Goal: Book appointment/travel/reservation

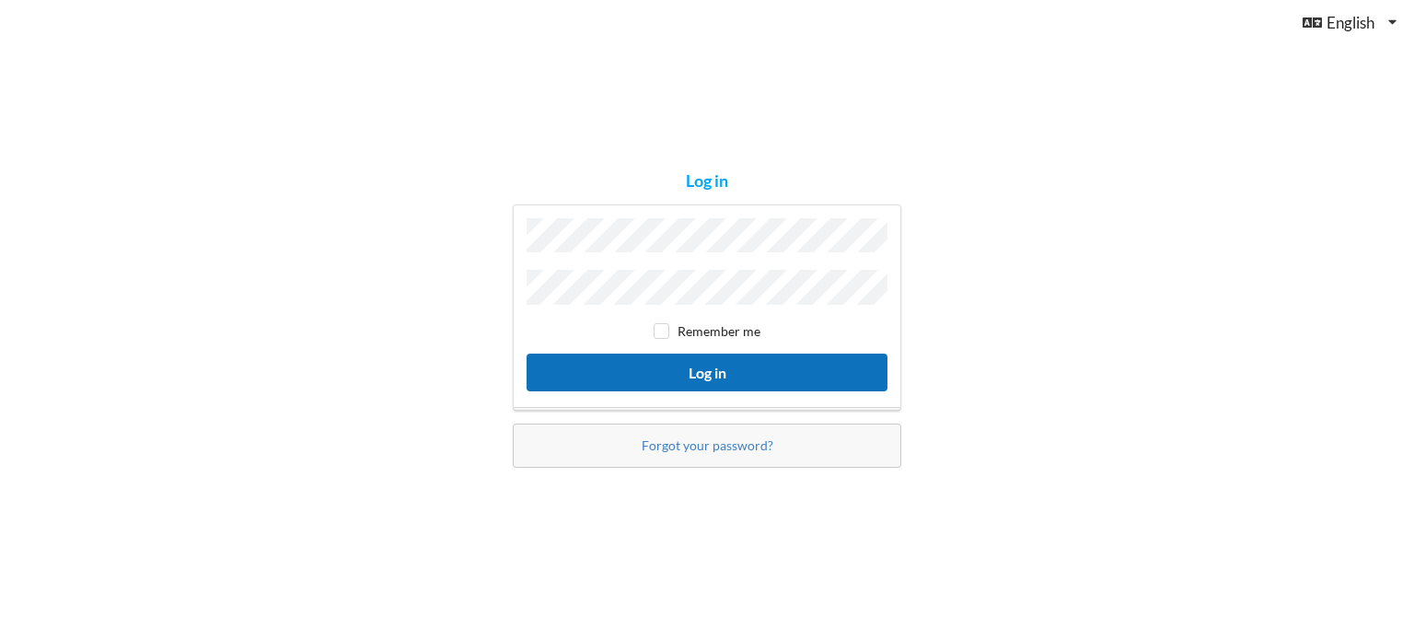
click at [750, 370] on button "Log in" at bounding box center [706, 372] width 361 height 38
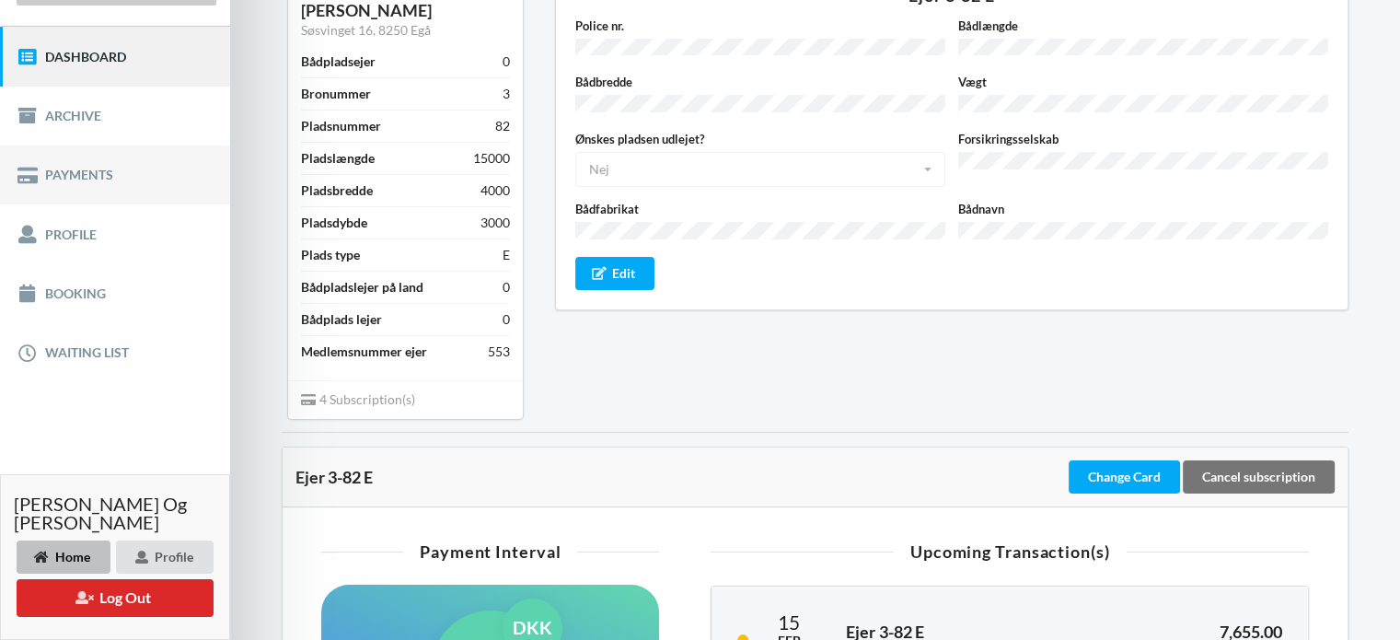
scroll to position [213, 0]
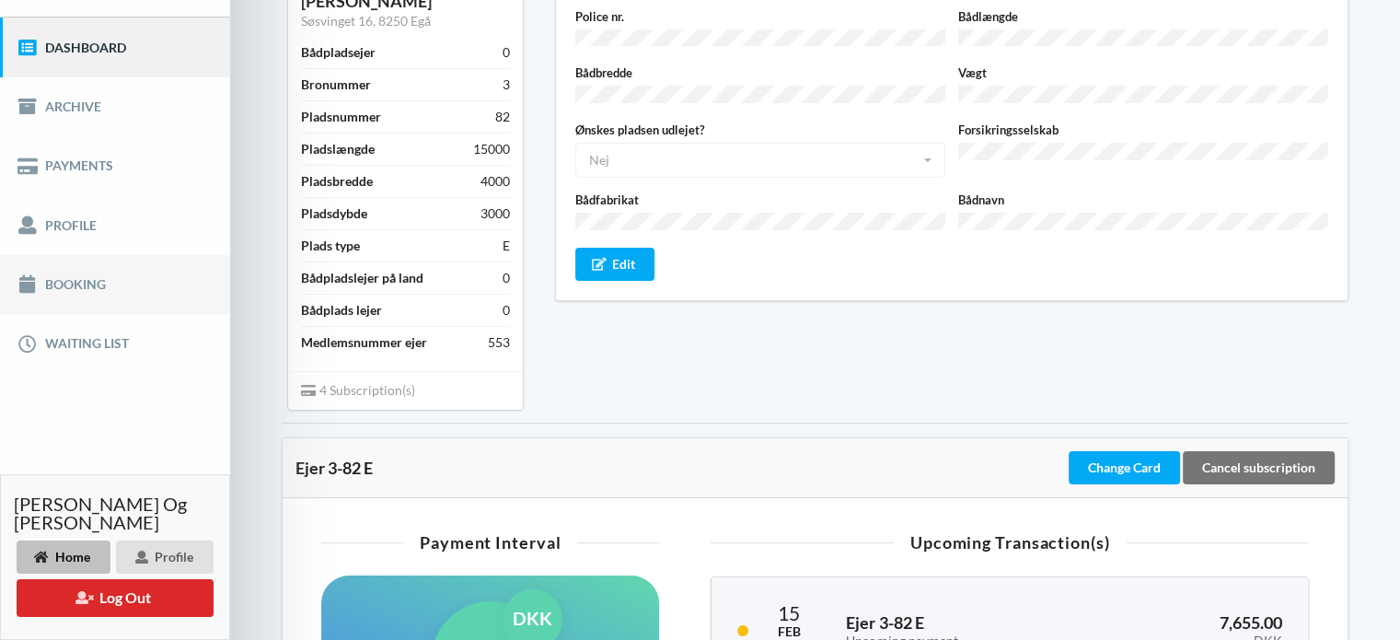
click at [86, 286] on link "Booking" at bounding box center [115, 284] width 230 height 59
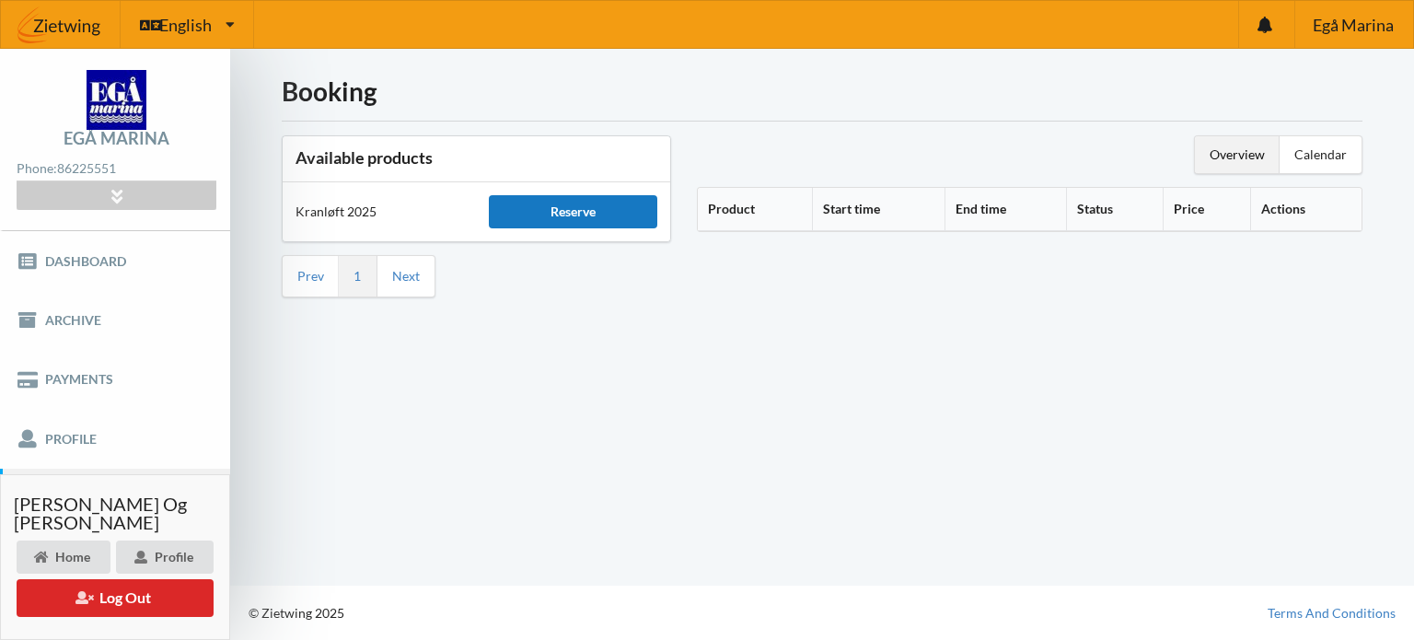
click at [567, 210] on div "Reserve" at bounding box center [572, 211] width 167 height 33
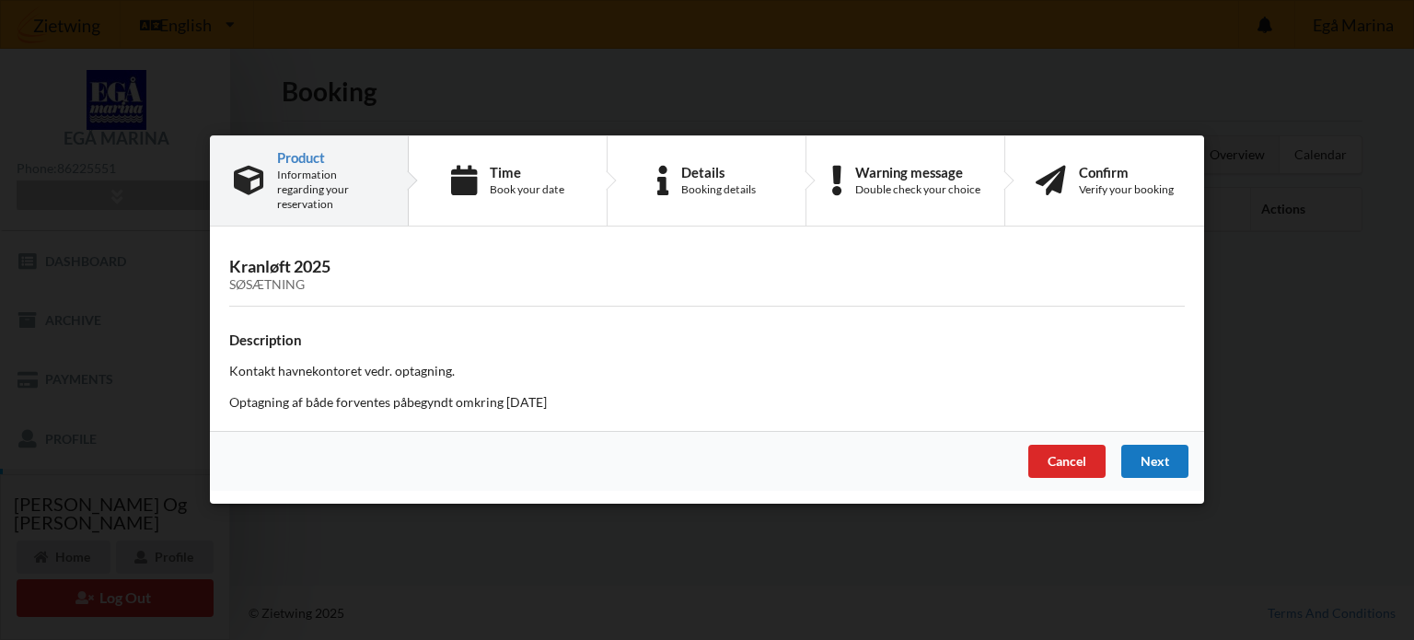
click at [1158, 456] on div "Next" at bounding box center [1154, 461] width 67 height 33
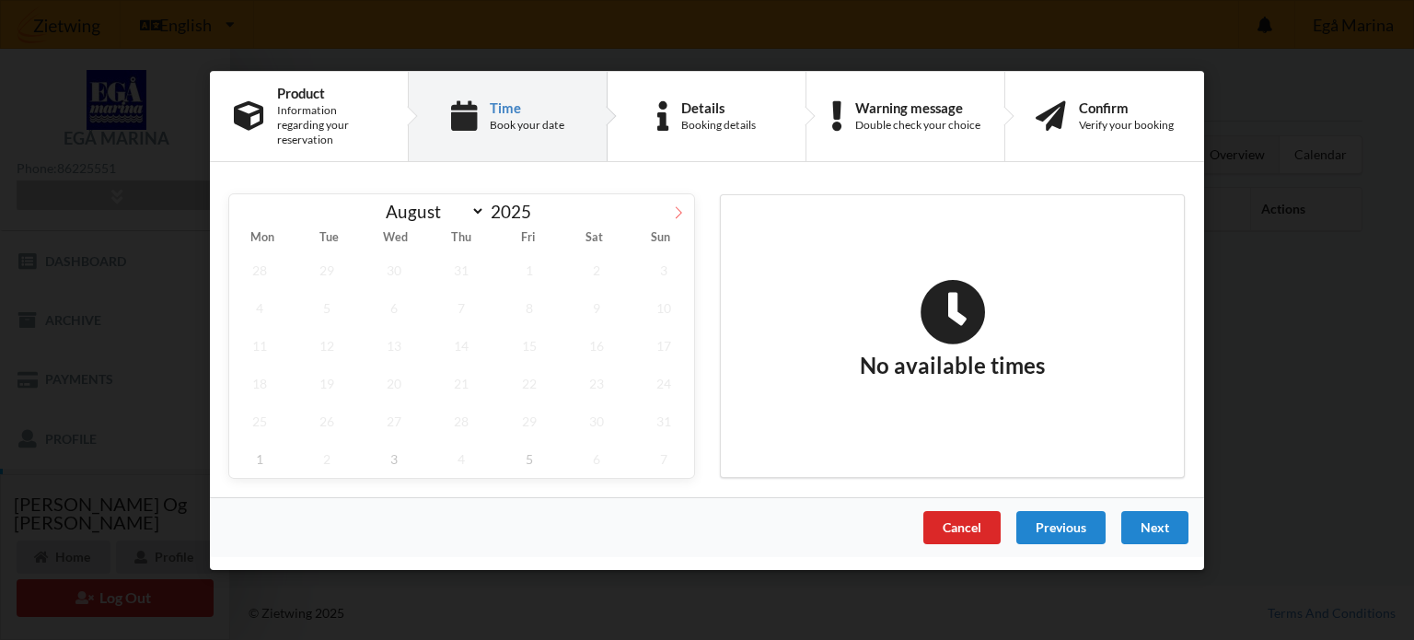
click at [675, 205] on icon at bounding box center [678, 211] width 13 height 13
click at [677, 205] on icon at bounding box center [678, 211] width 13 height 13
click at [250, 209] on icon at bounding box center [244, 211] width 13 height 13
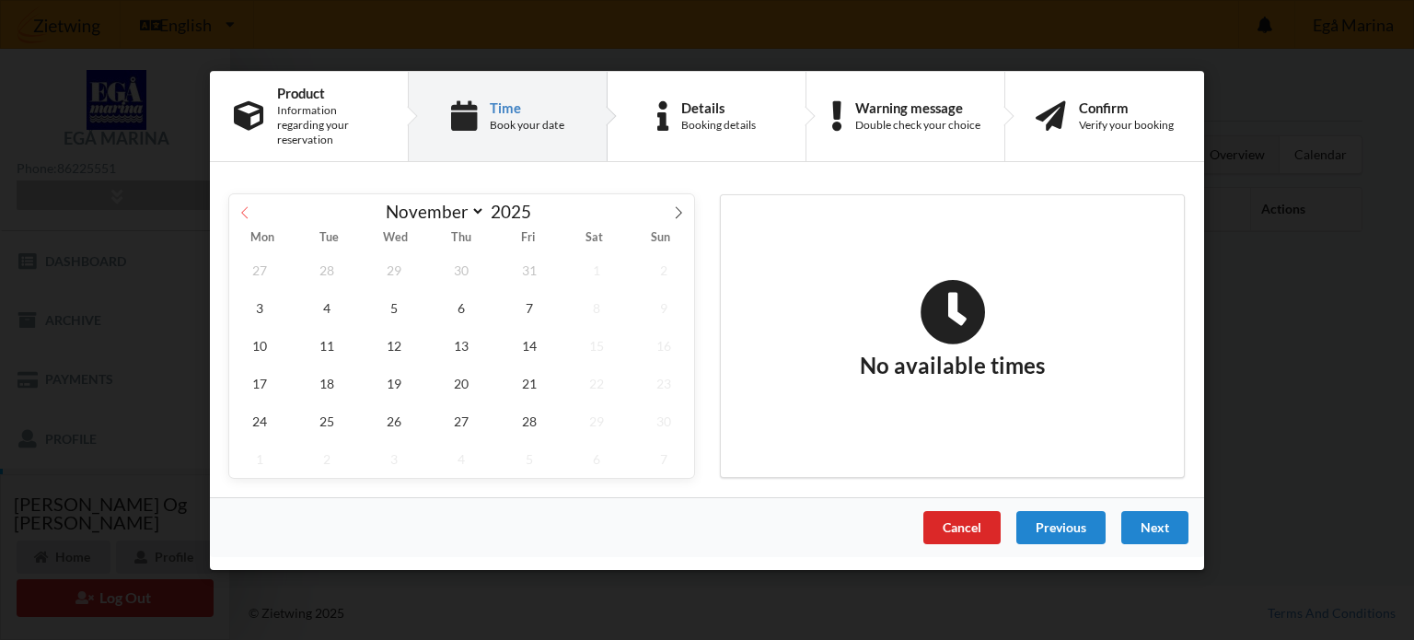
click at [250, 209] on icon at bounding box center [244, 211] width 13 height 13
click at [683, 206] on icon at bounding box center [678, 211] width 13 height 13
select select "10"
